Goal: Book appointment/travel/reservation

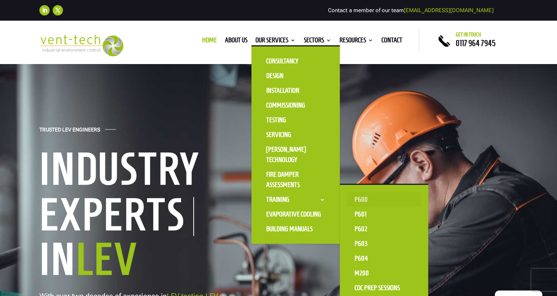
click at [357, 197] on link "P600" at bounding box center [384, 199] width 74 height 15
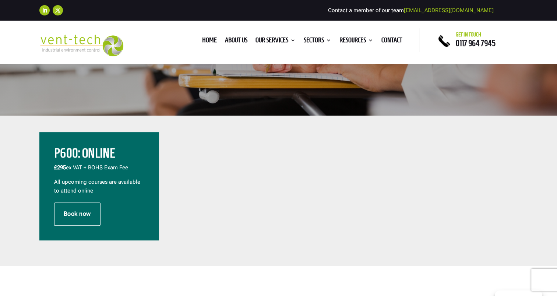
scroll to position [221, 0]
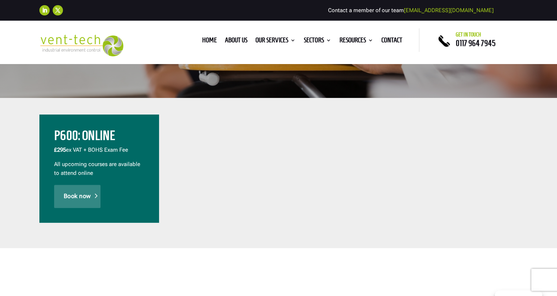
click at [72, 197] on link "Book now" at bounding box center [77, 196] width 46 height 23
